Goal: Information Seeking & Learning: Learn about a topic

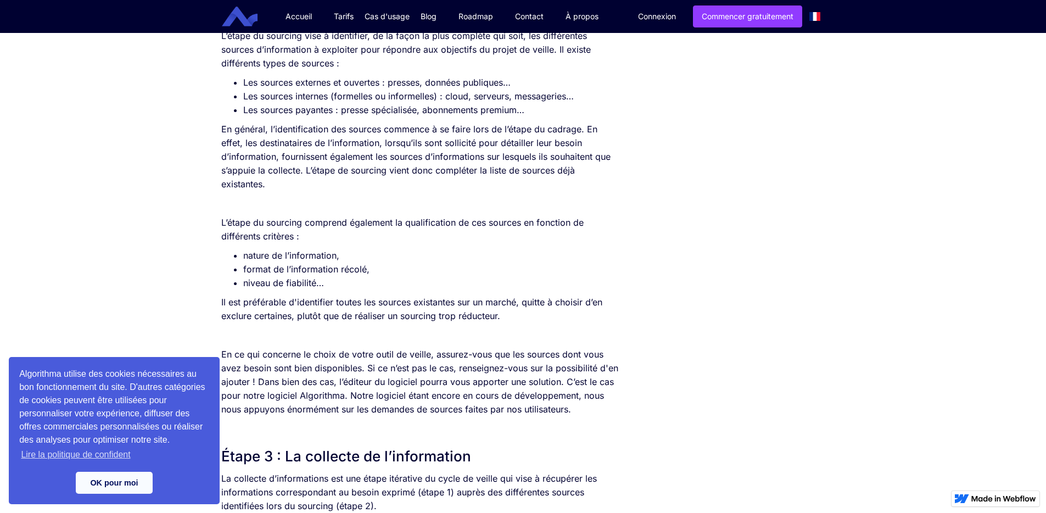
scroll to position [959, 0]
click at [113, 488] on link "OK pour moi" at bounding box center [114, 483] width 77 height 22
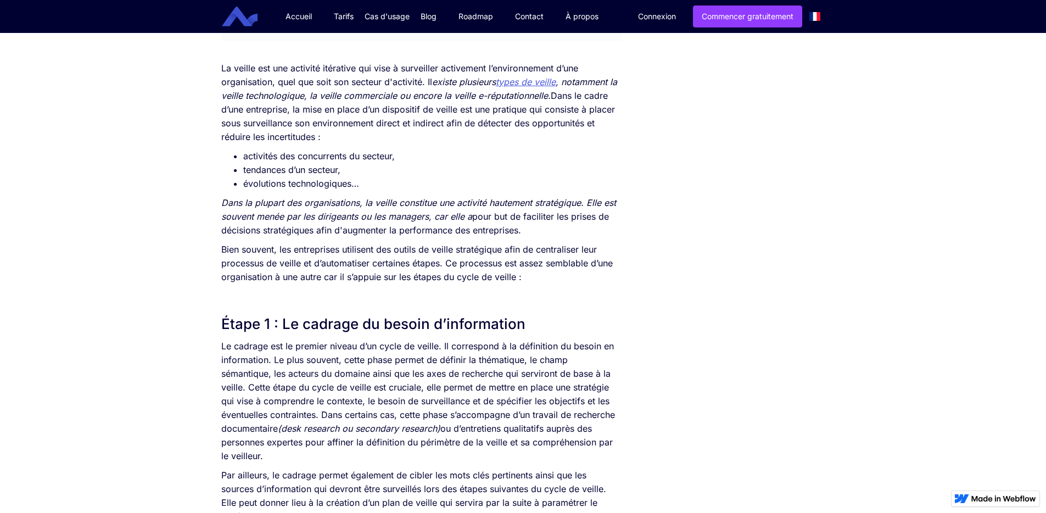
scroll to position [374, 0]
drag, startPoint x: 222, startPoint y: 67, endPoint x: 436, endPoint y: 180, distance: 242.2
copy div "La veille est une activité itérative qui vise à surveiller activement l’environ…"
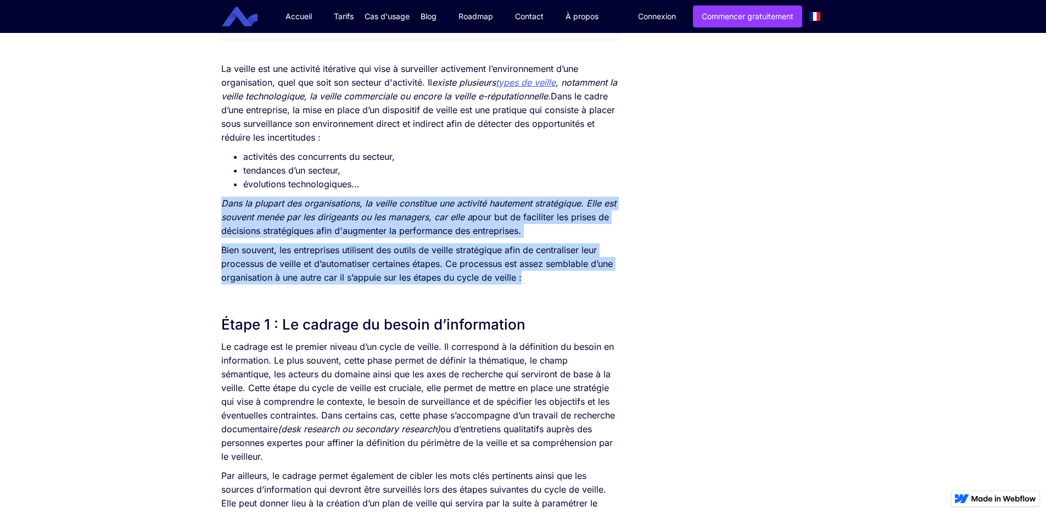
drag, startPoint x: 222, startPoint y: 204, endPoint x: 530, endPoint y: 282, distance: 317.7
copy div "Dans la plupart des organisations, la veille constitue une activité hautement s…"
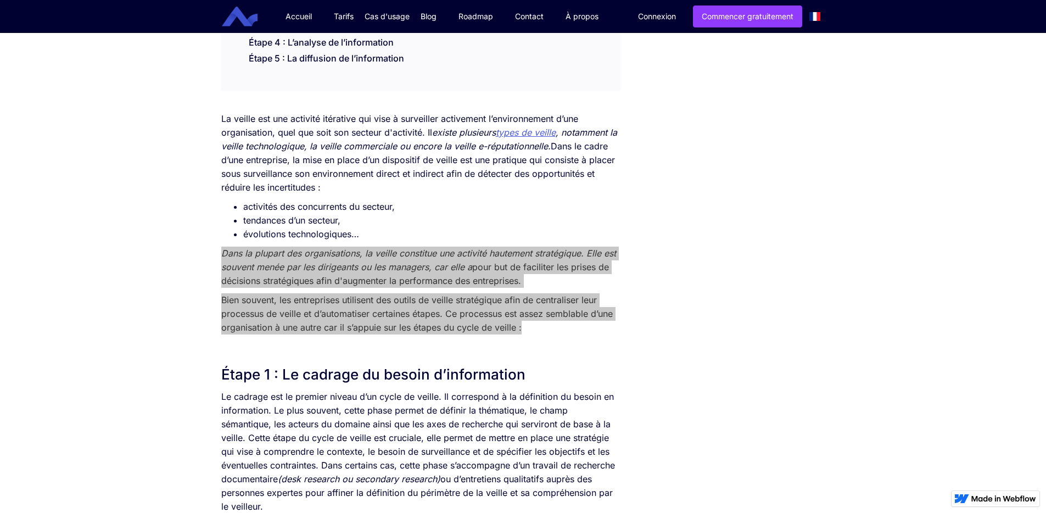
scroll to position [550, 0]
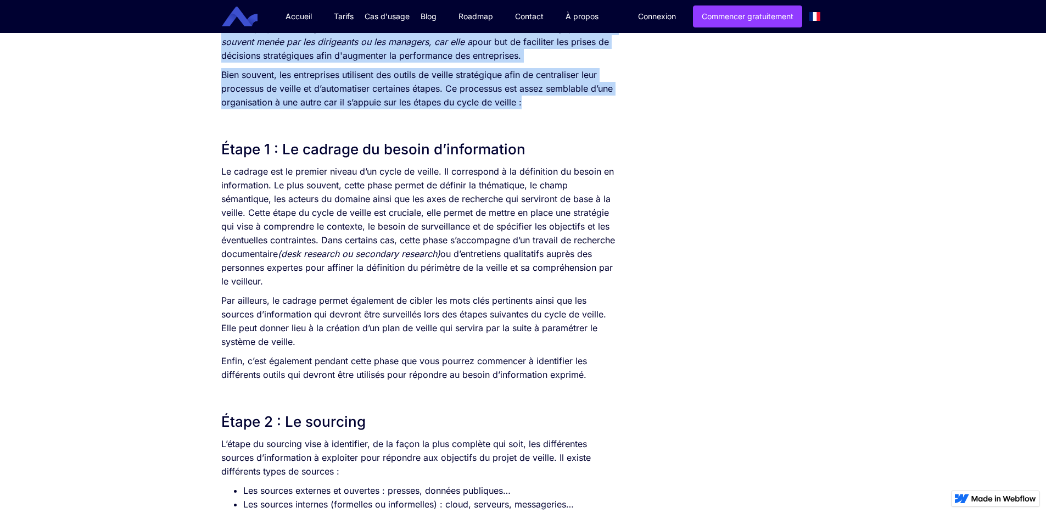
click at [279, 139] on h2 "Étape 1 : Le cadrage du besoin d’information" at bounding box center [420, 149] width 399 height 20
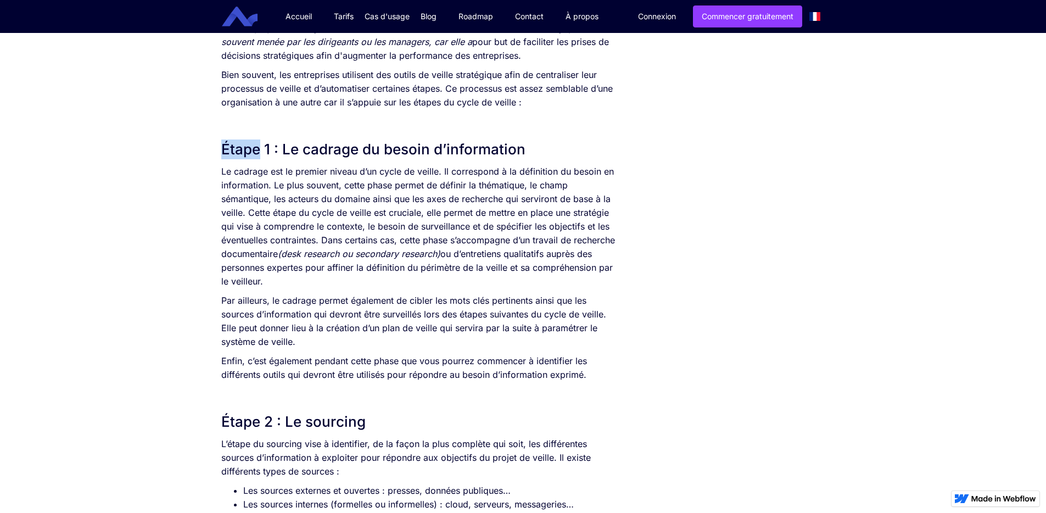
click at [279, 139] on h2 "Étape 1 : Le cadrage du besoin d’information" at bounding box center [420, 149] width 399 height 20
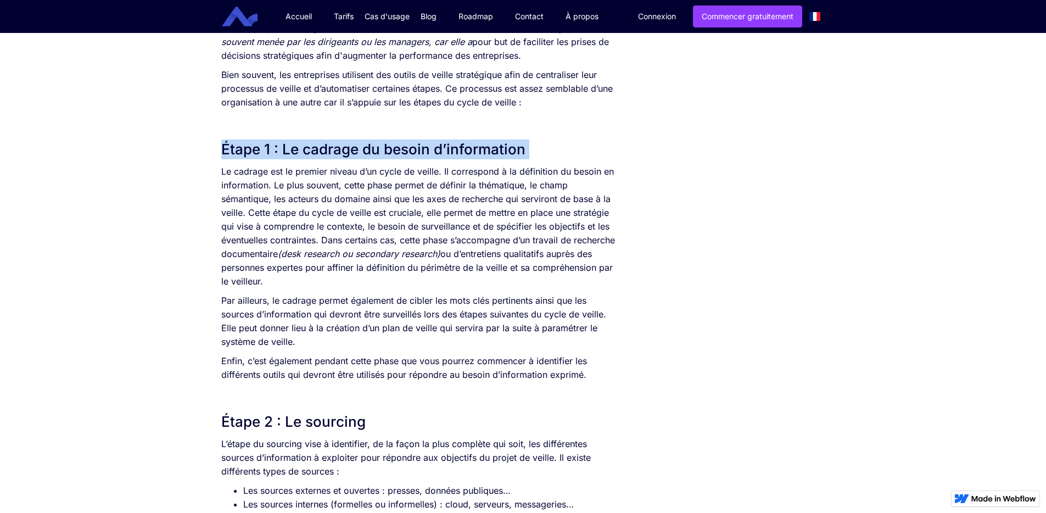
click at [279, 139] on h2 "Étape 1 : Le cadrage du besoin d’information" at bounding box center [420, 149] width 399 height 20
copy h2 "Étape 1 : Le cadrage du besoin d’information"
click at [332, 150] on h2 "Étape 1 : Le cadrage du besoin d’information" at bounding box center [420, 149] width 399 height 20
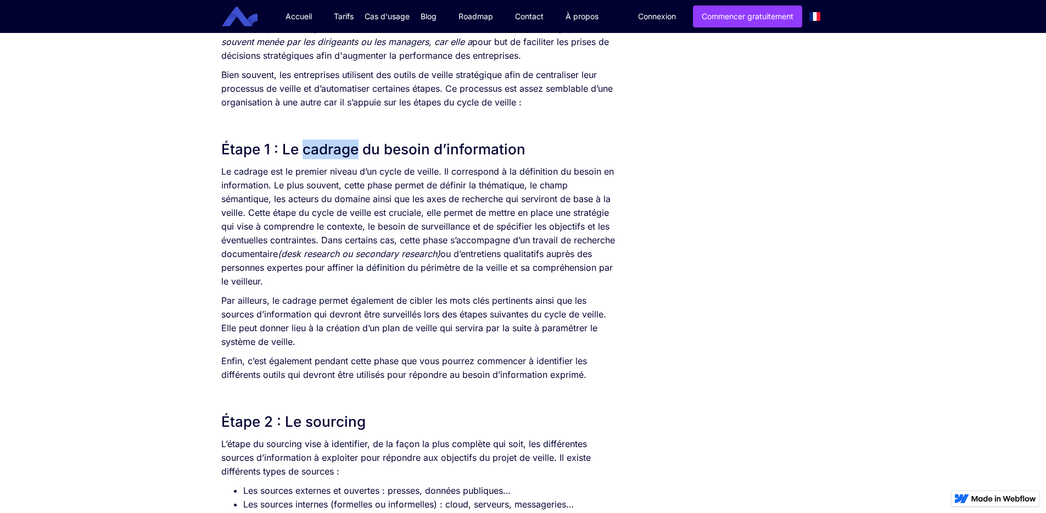
click at [332, 150] on h2 "Étape 1 : Le cadrage du besoin d’information" at bounding box center [420, 149] width 399 height 20
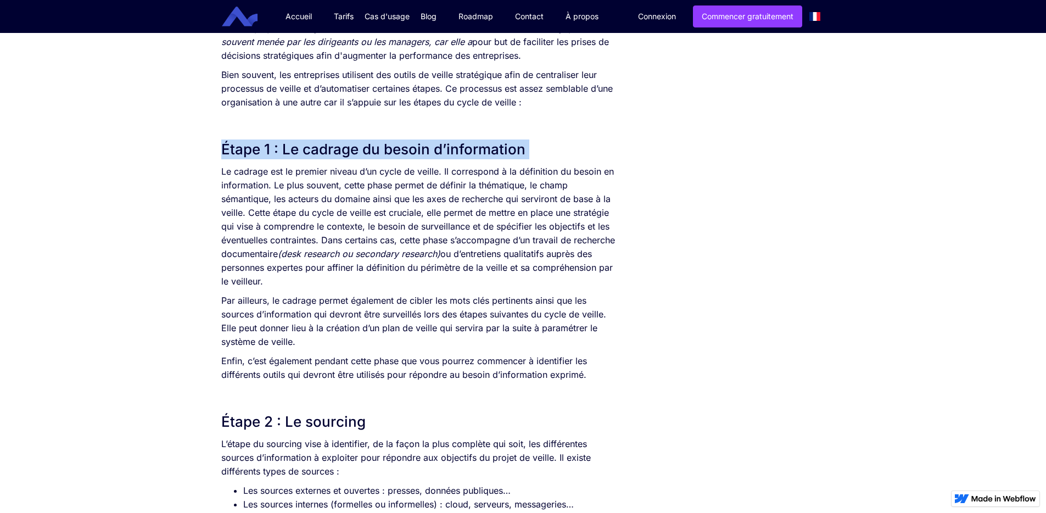
click at [332, 150] on h2 "Étape 1 : Le cadrage du besoin d’information" at bounding box center [420, 149] width 399 height 20
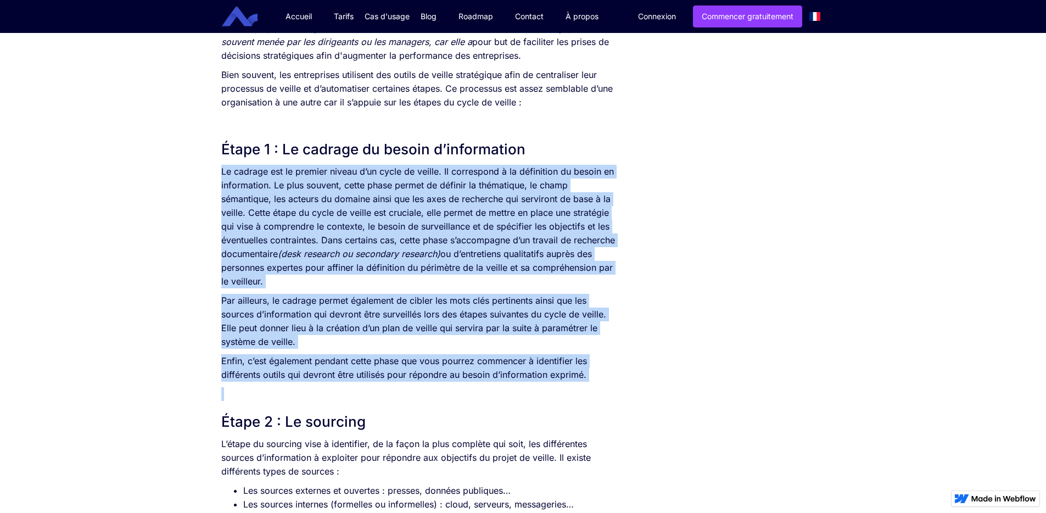
drag, startPoint x: 222, startPoint y: 170, endPoint x: 606, endPoint y: 384, distance: 439.3
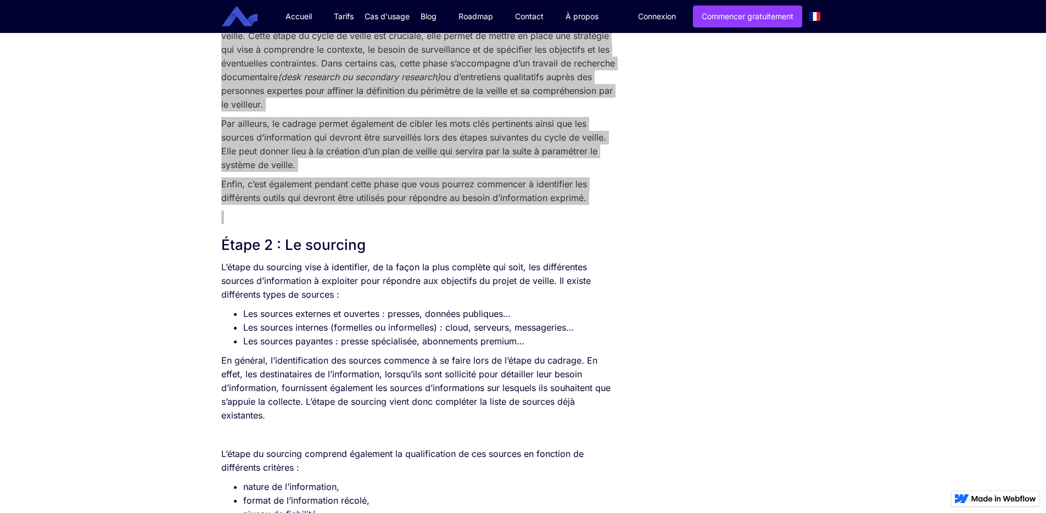
scroll to position [730, 0]
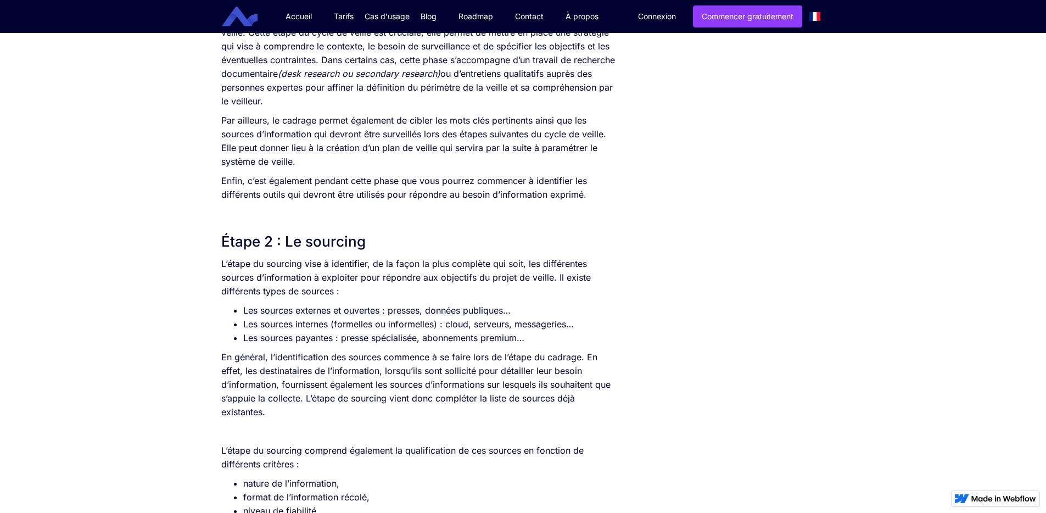
click at [316, 241] on h2 "Étape 2 : Le sourcing" at bounding box center [420, 242] width 399 height 20
copy h2 "Étape 2 : Le sourcing"
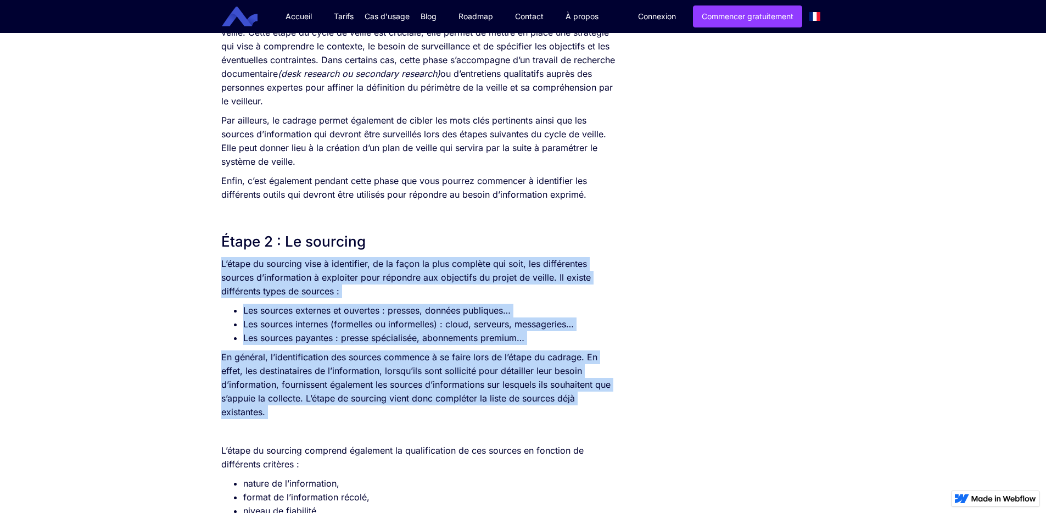
drag, startPoint x: 222, startPoint y: 265, endPoint x: 283, endPoint y: 401, distance: 148.7
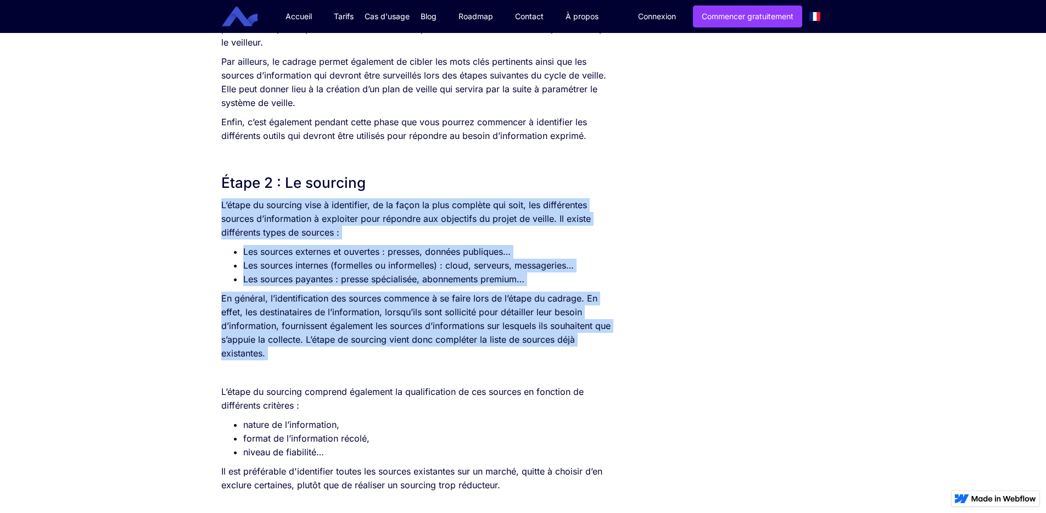
scroll to position [931, 0]
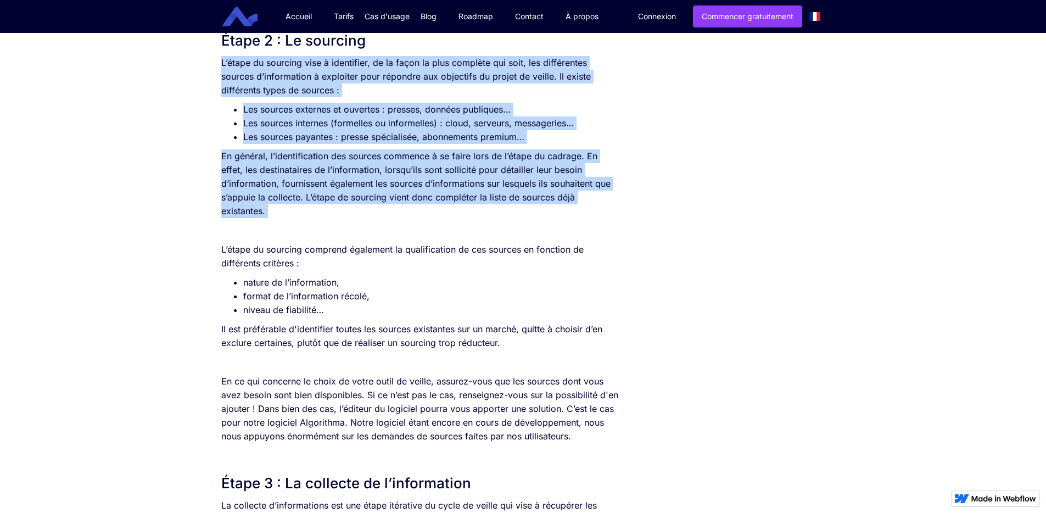
click at [250, 208] on p "En général, l’identification des sources commence à se faire lors de l’étape du…" at bounding box center [420, 183] width 399 height 69
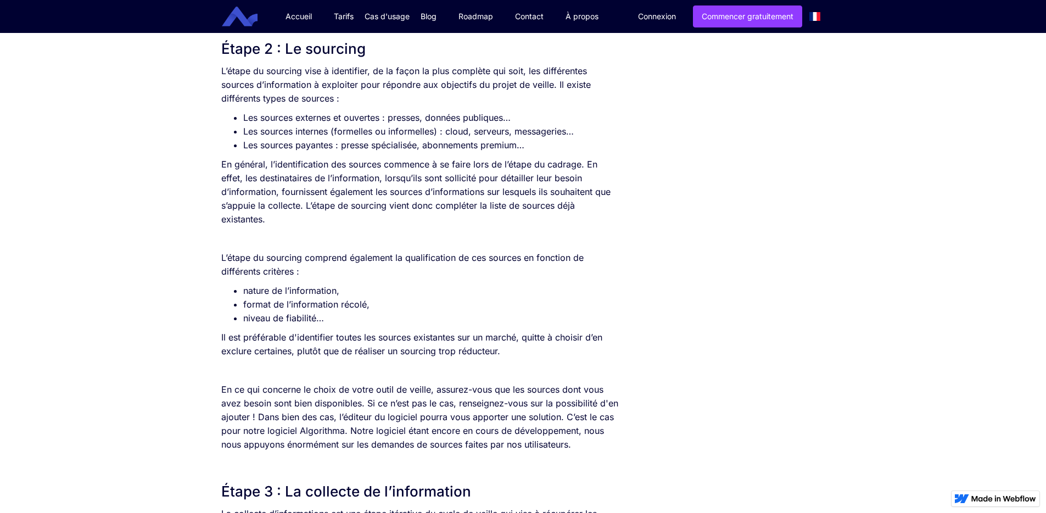
scroll to position [914, 0]
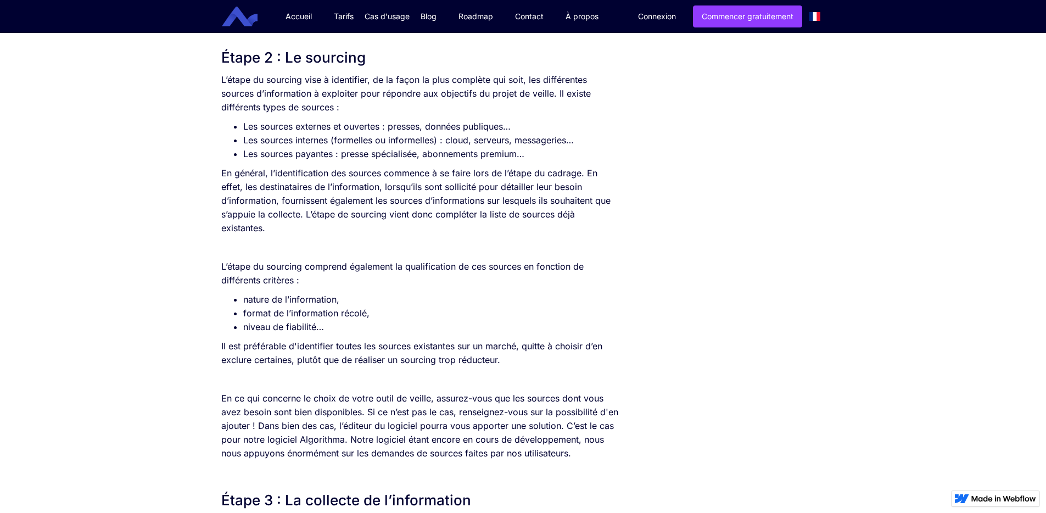
drag, startPoint x: 220, startPoint y: 76, endPoint x: 608, endPoint y: 455, distance: 542.0
copy div "L’ipsum do sitametc adip e seddoeiusm, te in utlab et dolo magnaali eni admi, v…"
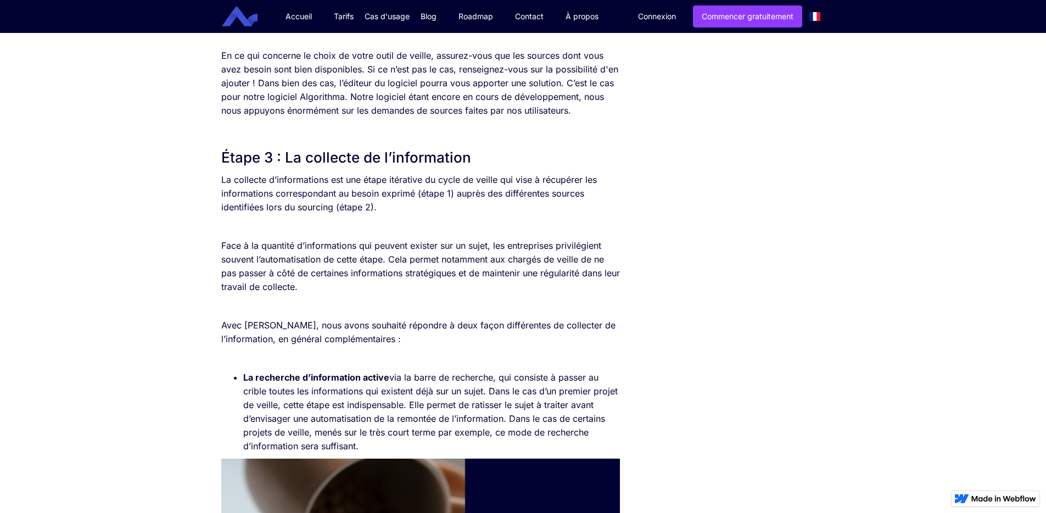
scroll to position [1257, 0]
click at [358, 153] on h2 "Étape 3 : La collecte de l’information" at bounding box center [420, 157] width 399 height 20
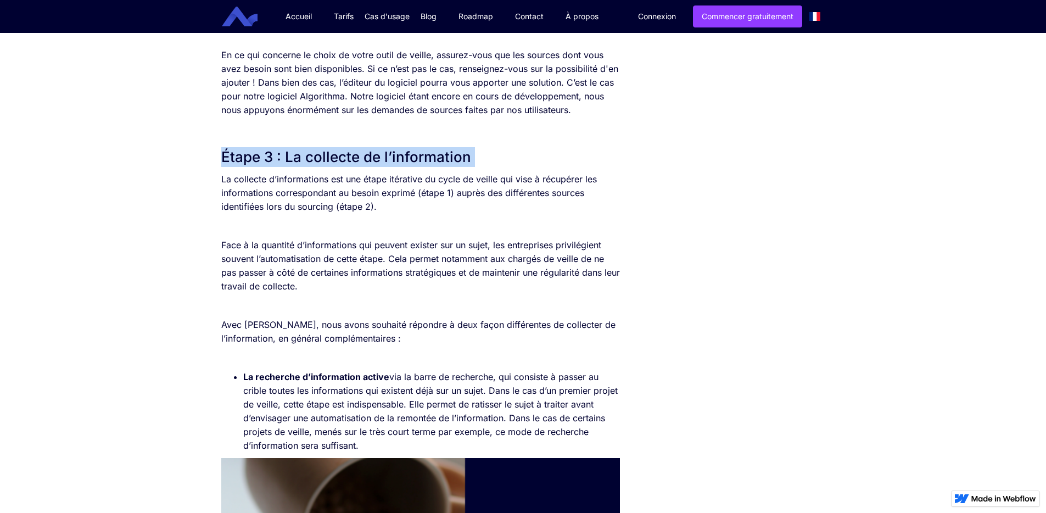
click at [358, 153] on h2 "Étape 3 : La collecte de l’information" at bounding box center [420, 157] width 399 height 20
copy h2 "Étape 3 : La collecte de l’information"
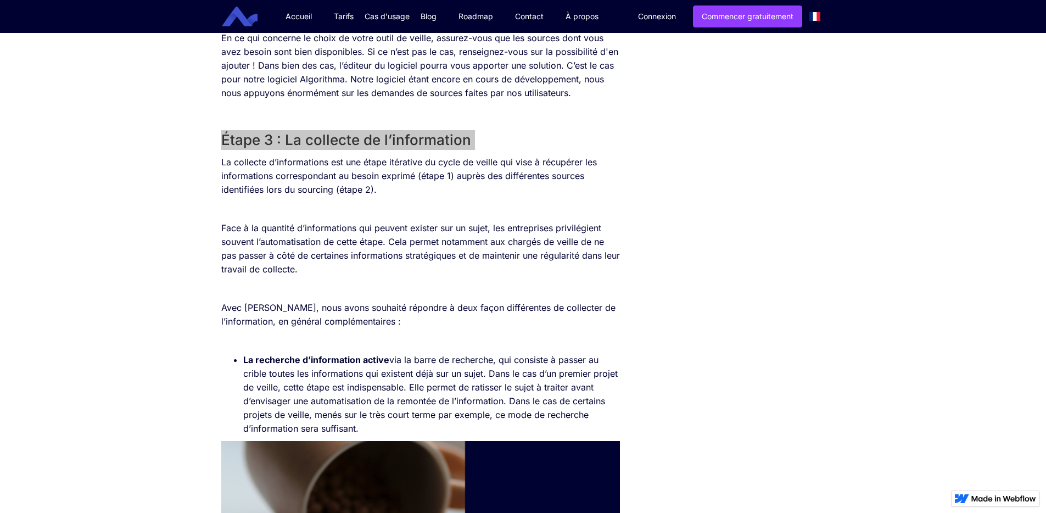
scroll to position [1274, 0]
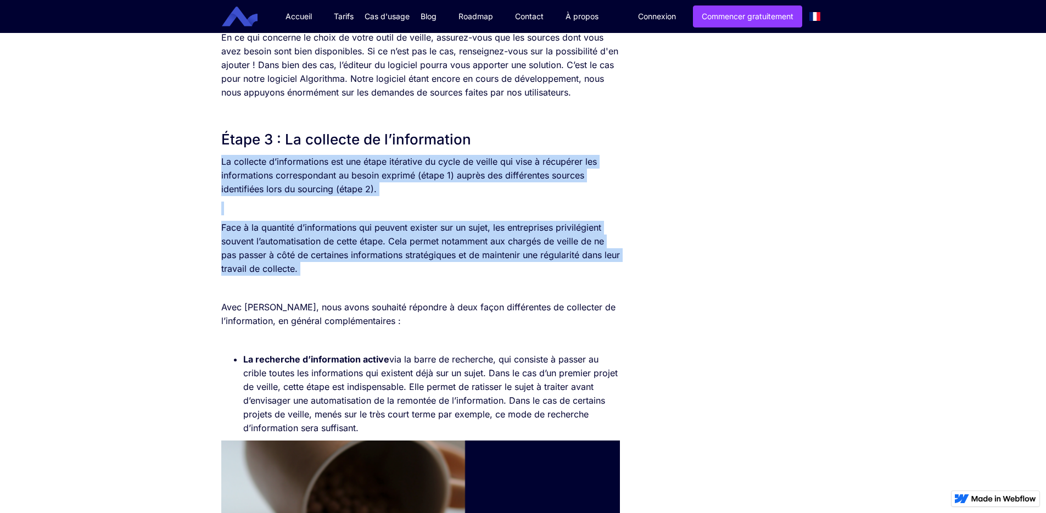
drag, startPoint x: 220, startPoint y: 161, endPoint x: 388, endPoint y: 270, distance: 200.1
click at [388, 270] on div "La veille est une activité itérative qui vise à surveiller activement l’environ…" at bounding box center [420, 417] width 399 height 2511
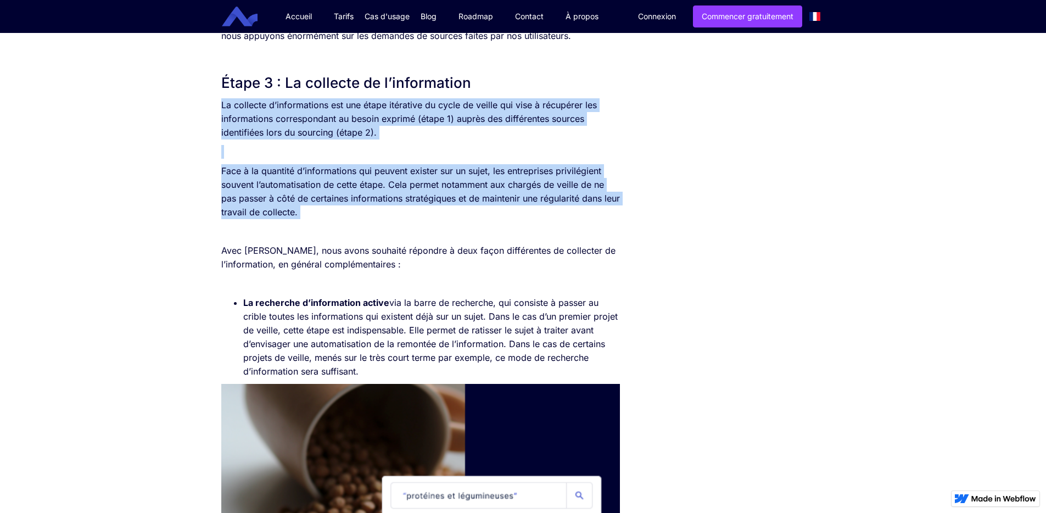
scroll to position [1333, 0]
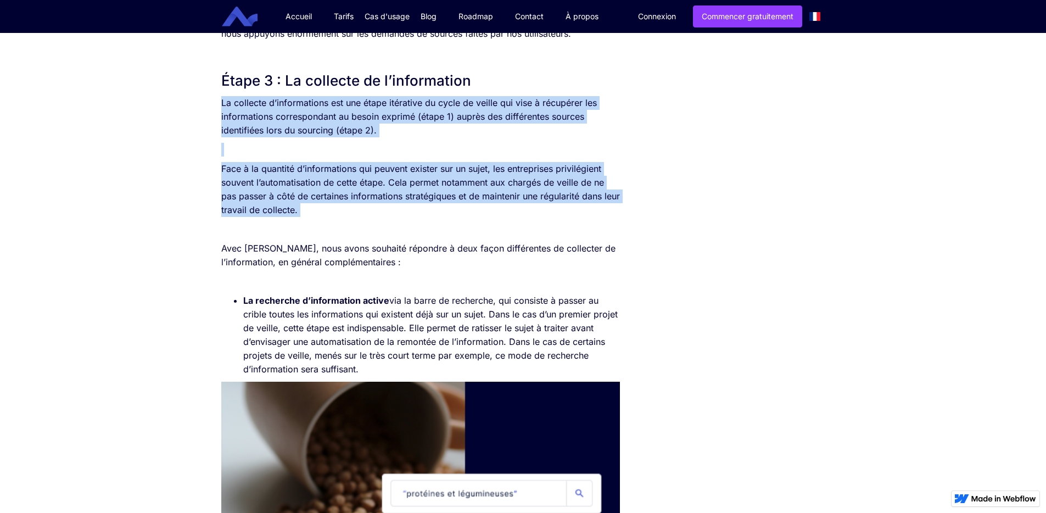
copy div "La collecte d’informations est une étape itérative du cycle de veille qui vise …"
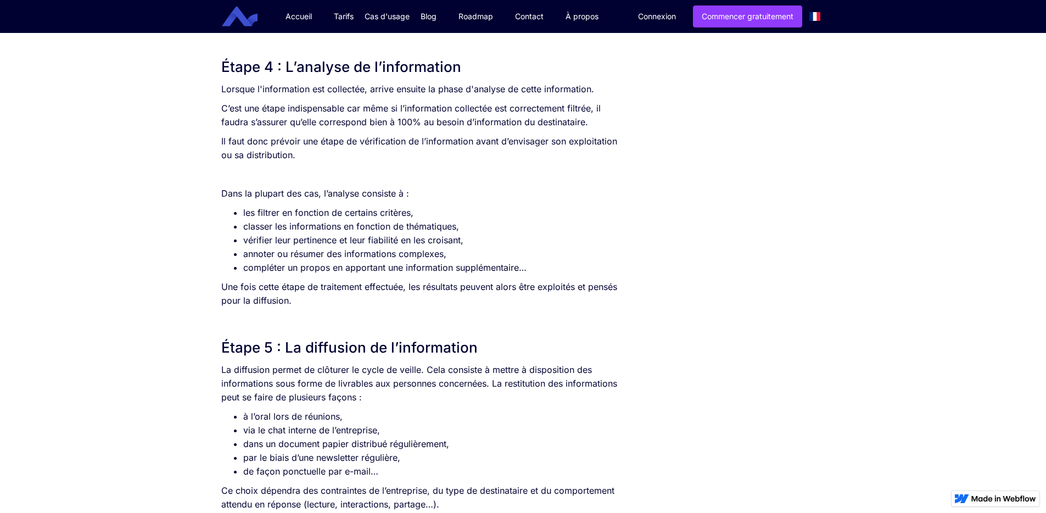
scroll to position [2255, 0]
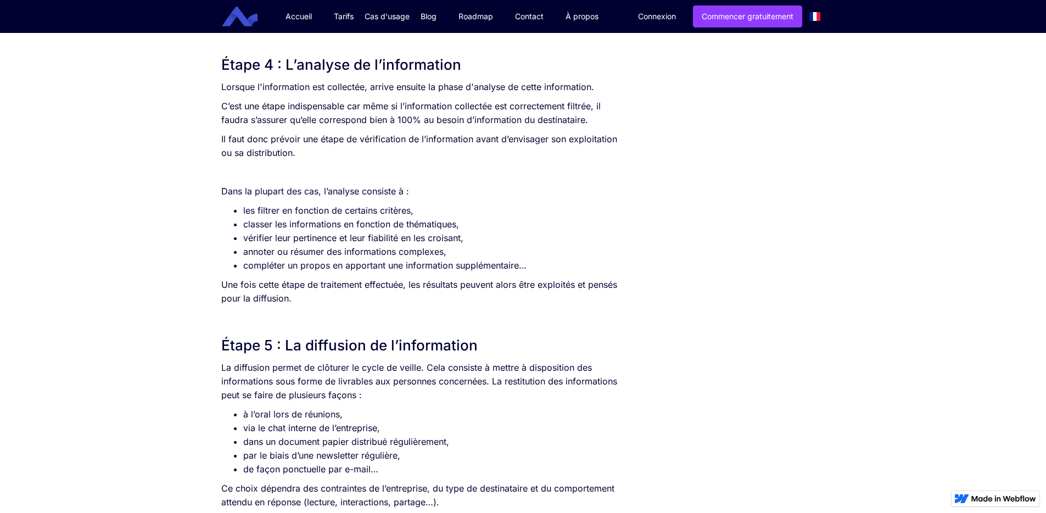
click at [349, 68] on h2 "Étape 4 : L’analyse de l’information" at bounding box center [420, 65] width 399 height 20
copy h2 "Étape 4 : L’analyse de l’information"
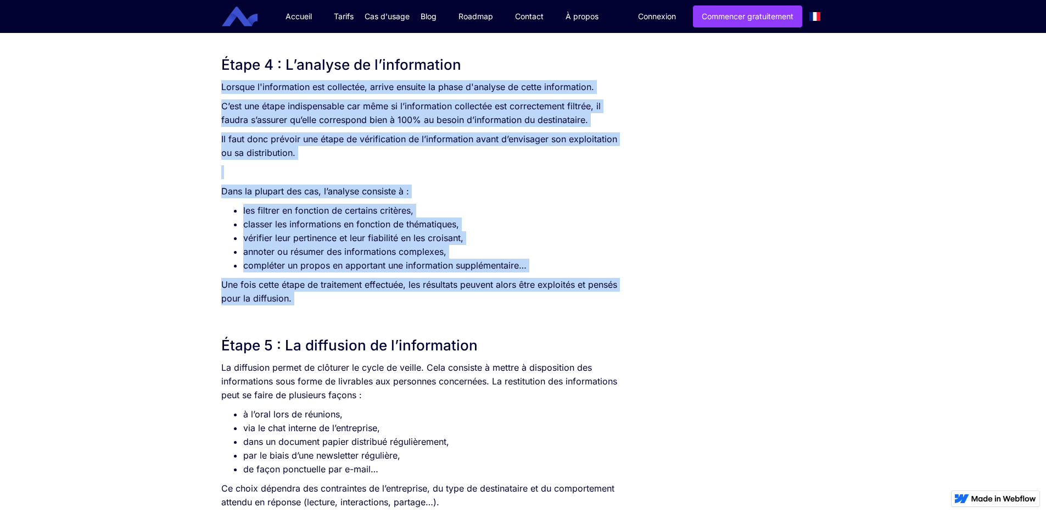
drag, startPoint x: 221, startPoint y: 86, endPoint x: 503, endPoint y: 299, distance: 354.0
copy div "Lorsque l'information est collectée, arrive ensuite la phase d'analyse de cette…"
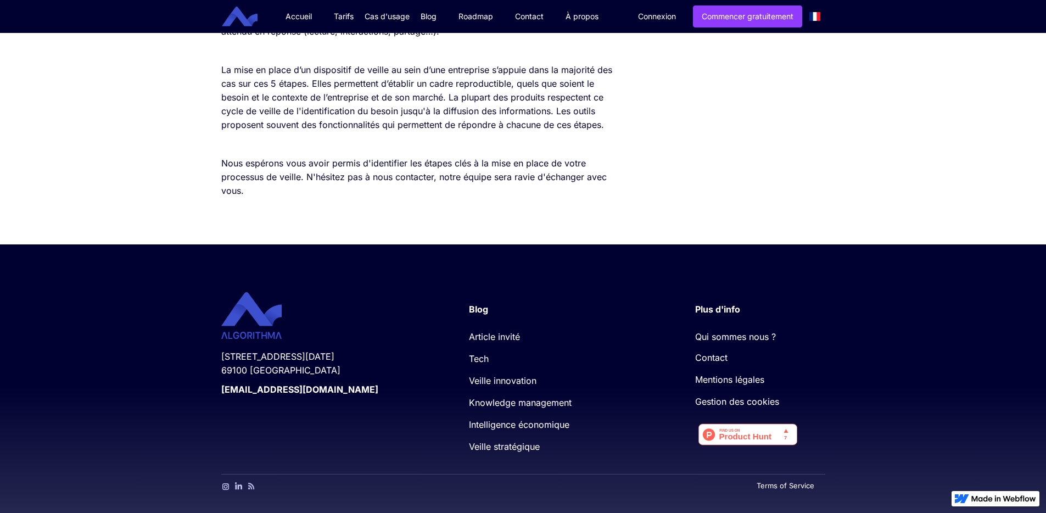
scroll to position [2512, 0]
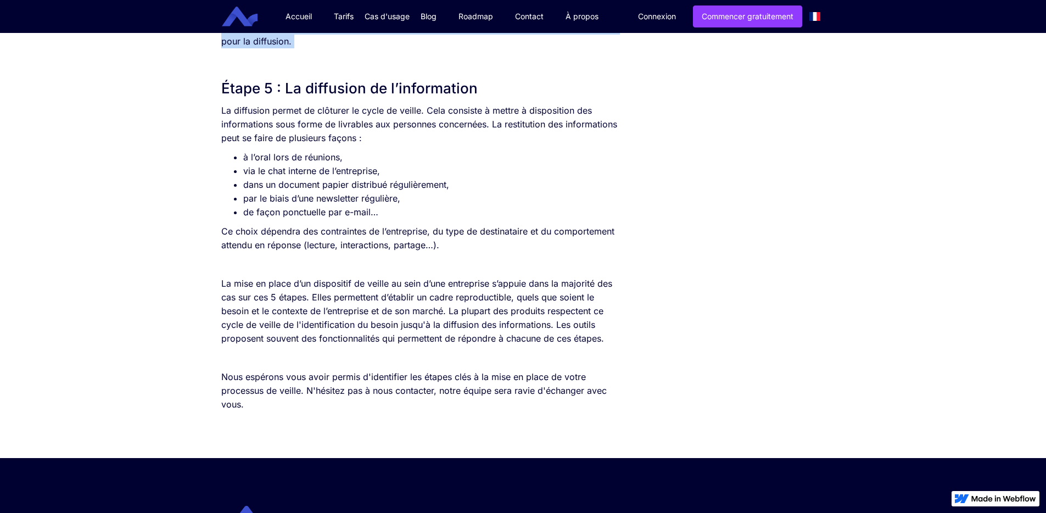
click at [310, 89] on h2 "Étape 5 : La diffusion de l’information" at bounding box center [420, 89] width 399 height 20
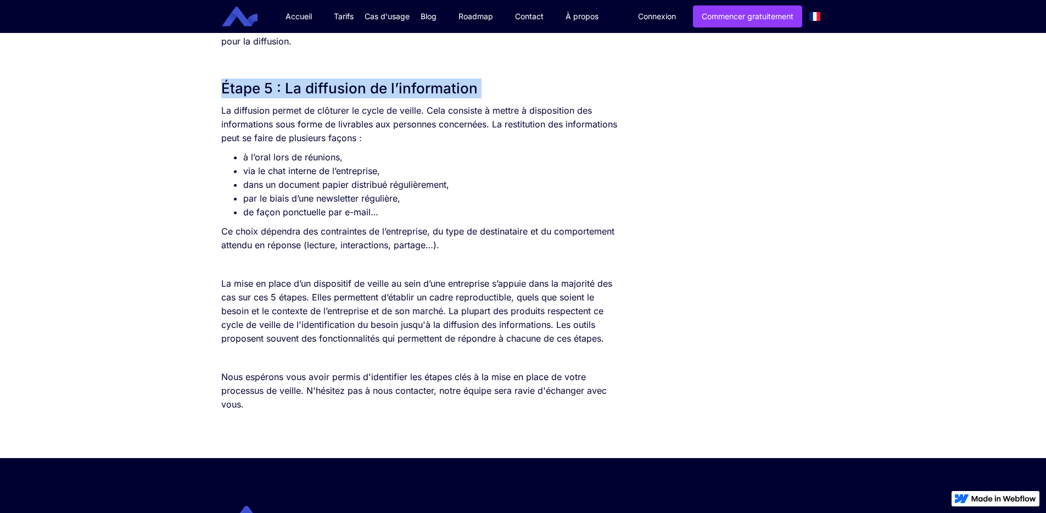
click at [310, 89] on h2 "Étape 5 : La diffusion de l’information" at bounding box center [420, 89] width 399 height 20
copy h2 "Étape 5 : La diffusion de l’information"
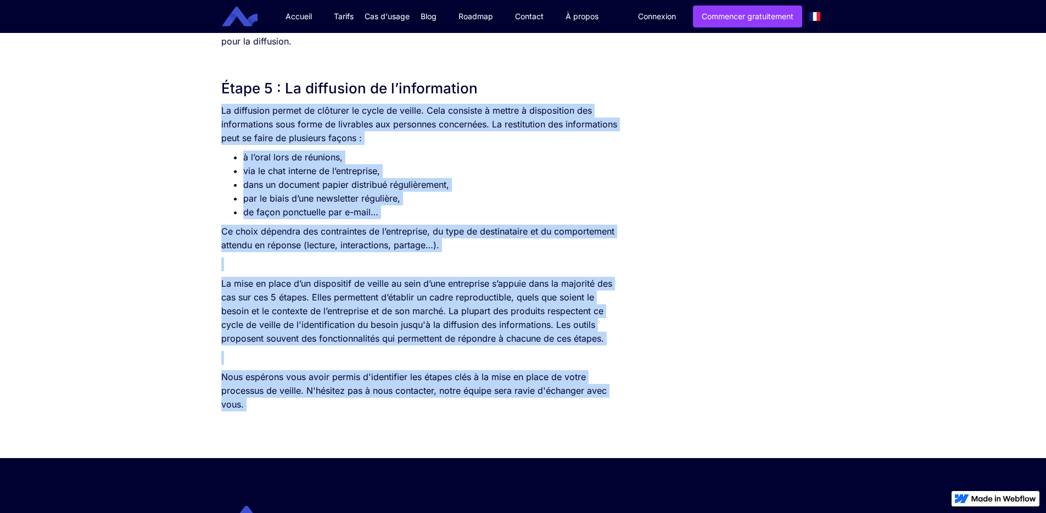
drag, startPoint x: 215, startPoint y: 107, endPoint x: 332, endPoint y: 380, distance: 297.1
click at [402, 356] on p "‍" at bounding box center [420, 358] width 399 height 14
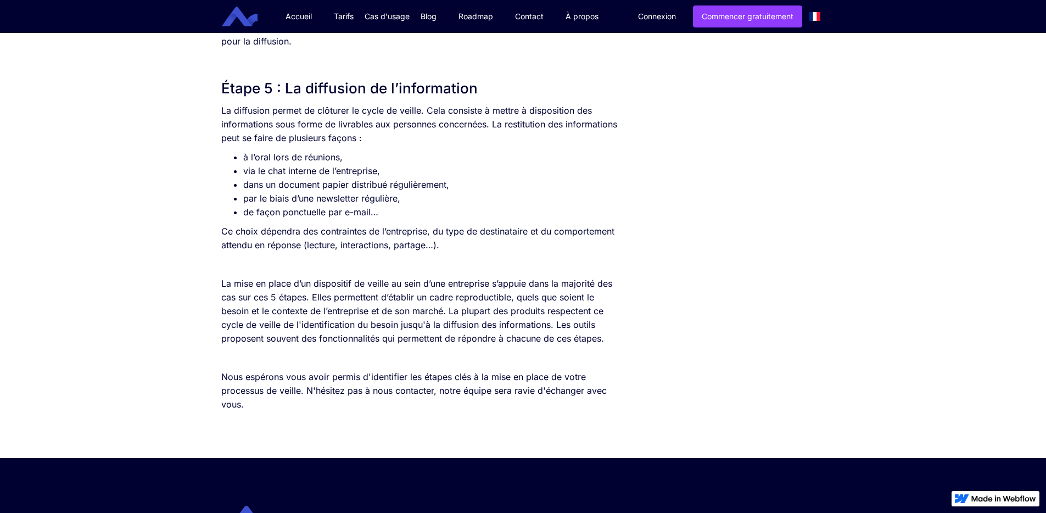
drag, startPoint x: 598, startPoint y: 344, endPoint x: 211, endPoint y: 113, distance: 450.9
